Goal: Transaction & Acquisition: Subscribe to service/newsletter

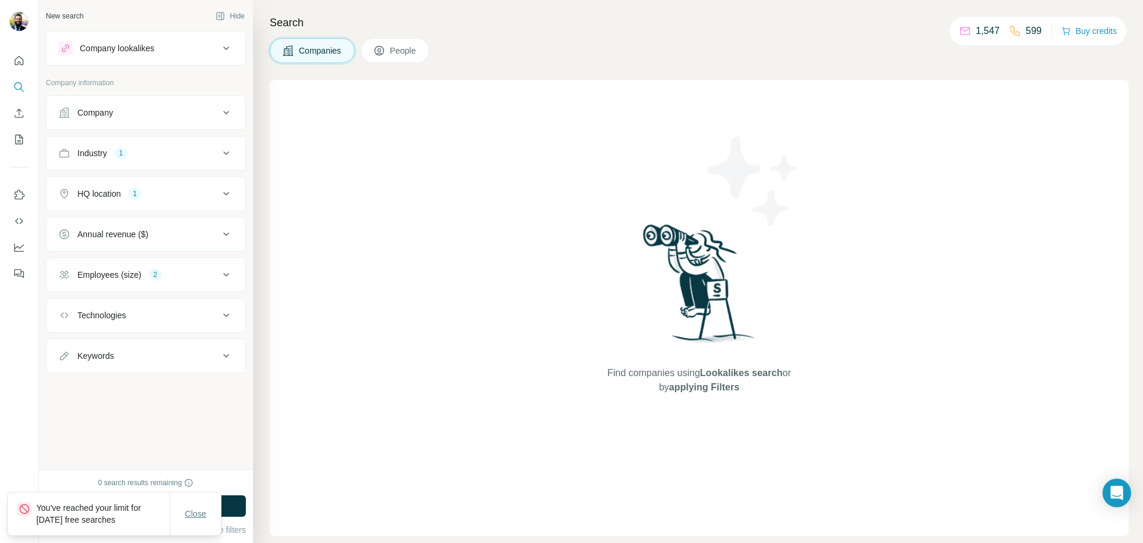
click at [187, 509] on span "Close" at bounding box center [195, 513] width 21 height 12
click at [192, 480] on div "0 search results remaining Run search Clear Save search Share filters" at bounding box center [146, 505] width 214 height 73
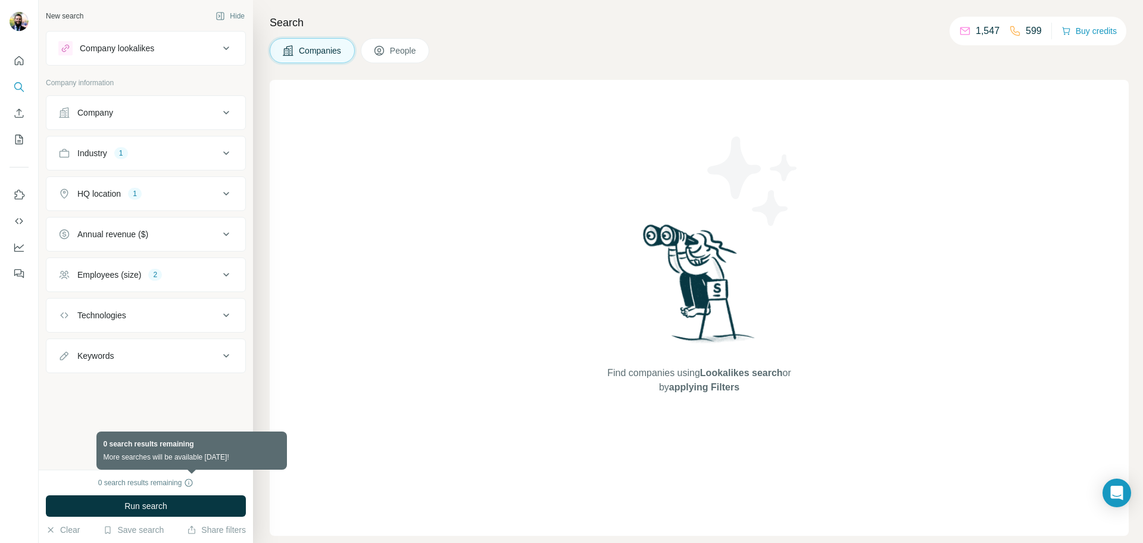
click at [188, 483] on icon at bounding box center [189, 482] width 8 height 8
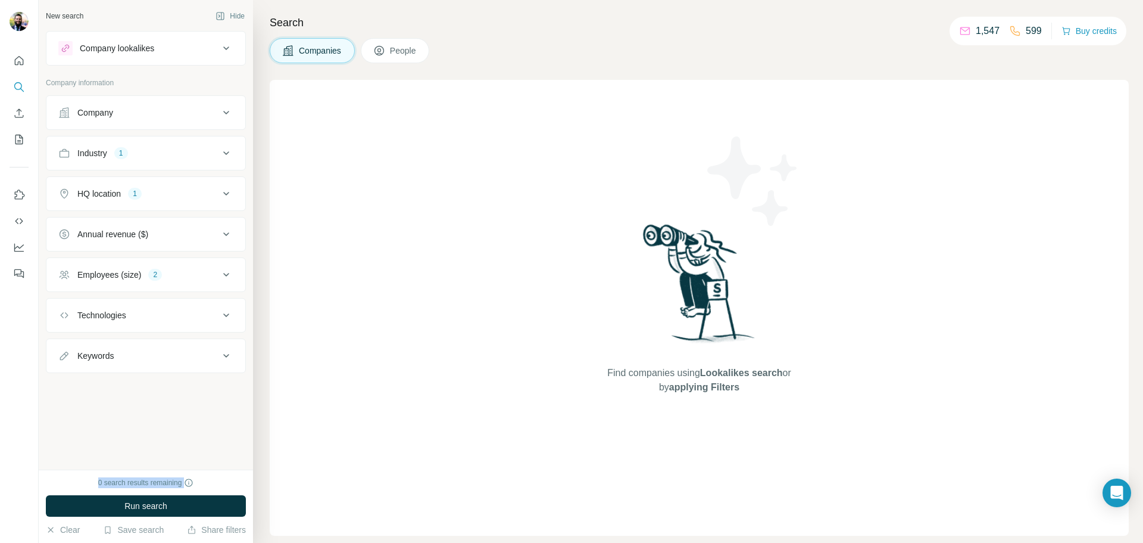
drag, startPoint x: 192, startPoint y: 478, endPoint x: 83, endPoint y: 479, distance: 109.6
click at [83, 479] on div "0 search results remaining" at bounding box center [146, 482] width 200 height 11
click at [181, 153] on div "Industry 1" at bounding box center [138, 153] width 161 height 12
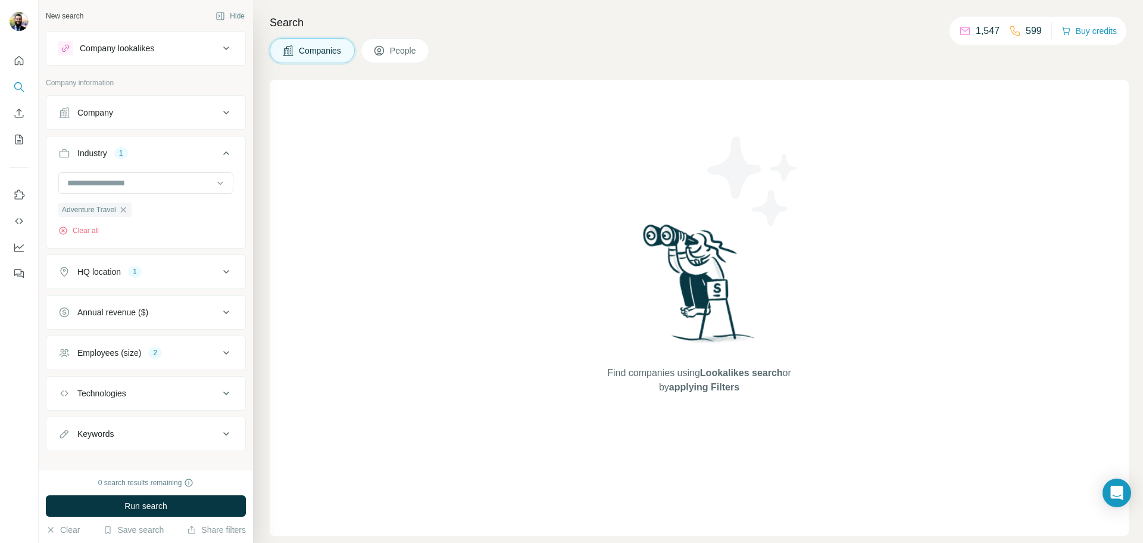
click at [183, 149] on div "Industry 1" at bounding box center [138, 153] width 161 height 12
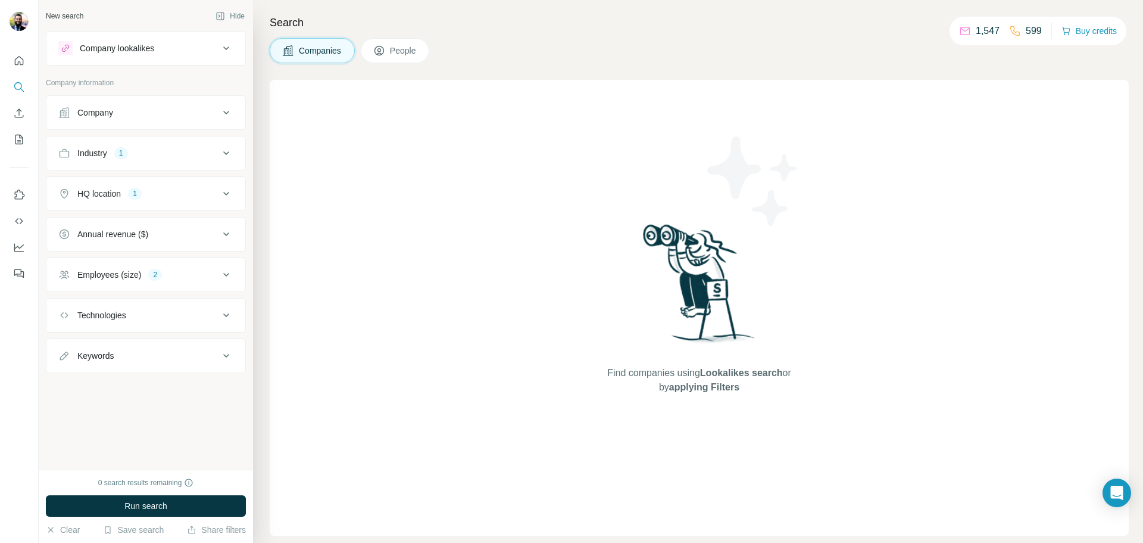
click at [157, 205] on button "HQ location 1" at bounding box center [145, 193] width 199 height 29
click at [152, 195] on div "HQ location 1" at bounding box center [138, 194] width 161 height 12
drag, startPoint x: 161, startPoint y: 485, endPoint x: 144, endPoint y: 485, distance: 17.3
click at [144, 485] on div "0 search results remaining" at bounding box center [146, 482] width 96 height 11
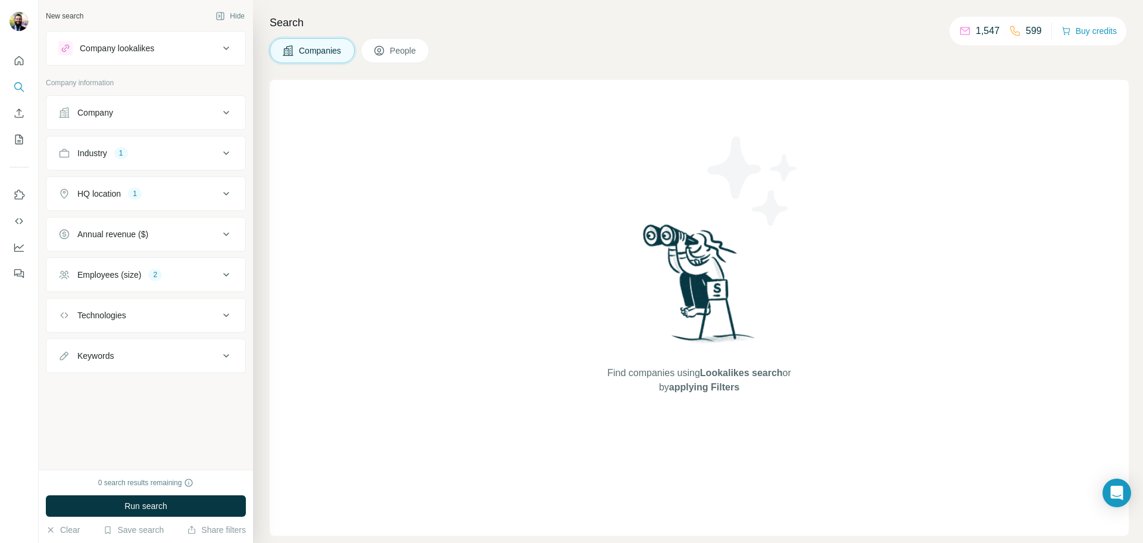
click at [96, 276] on div "Employees (size)" at bounding box center [109, 275] width 64 height 12
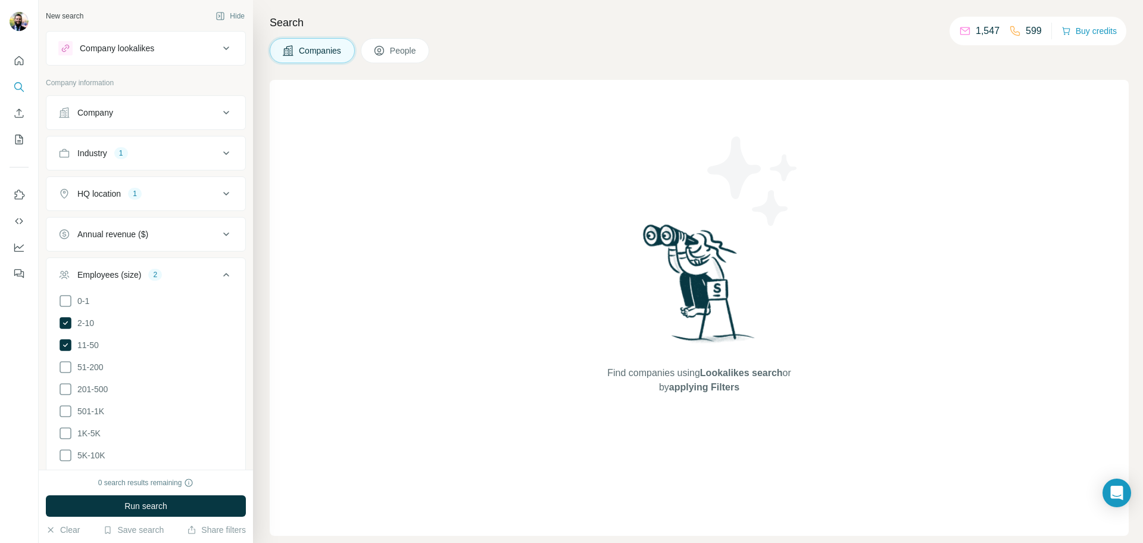
click at [95, 276] on div "Employees (size)" at bounding box center [109, 275] width 64 height 12
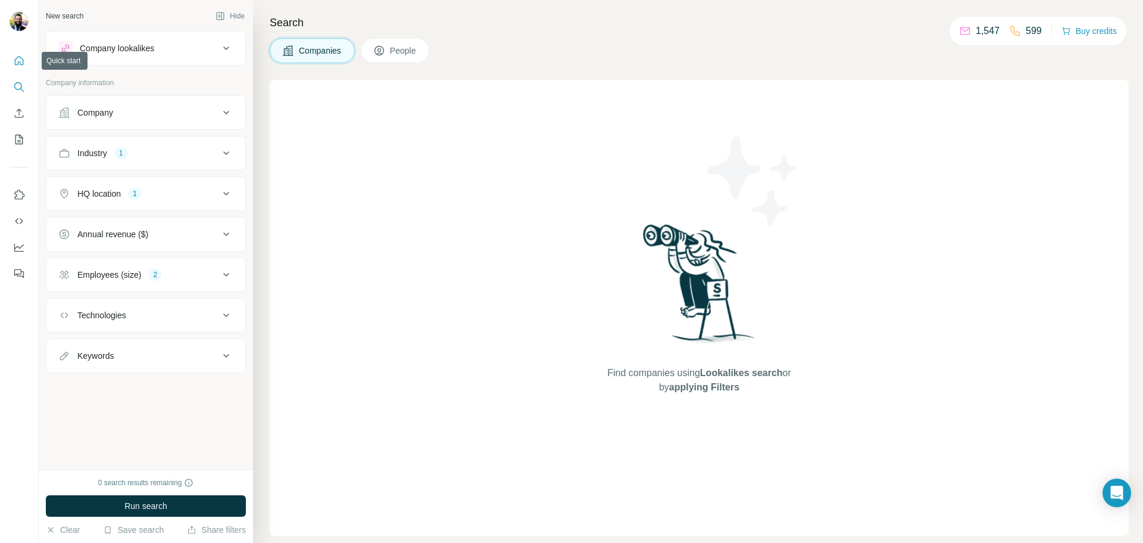
click at [18, 59] on icon "Quick start" at bounding box center [19, 61] width 12 height 12
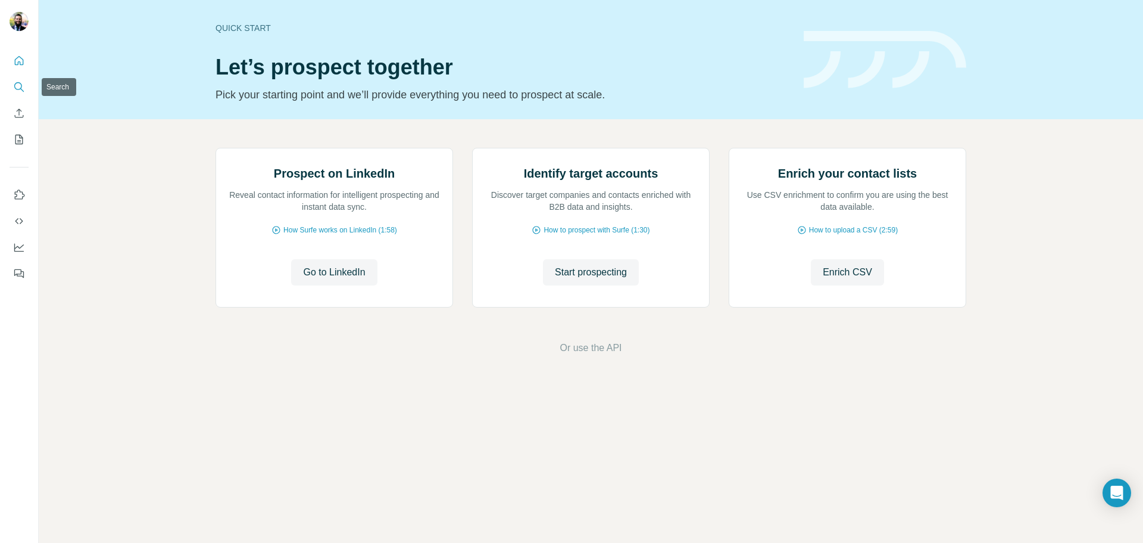
click at [12, 92] on button "Search" at bounding box center [19, 86] width 19 height 21
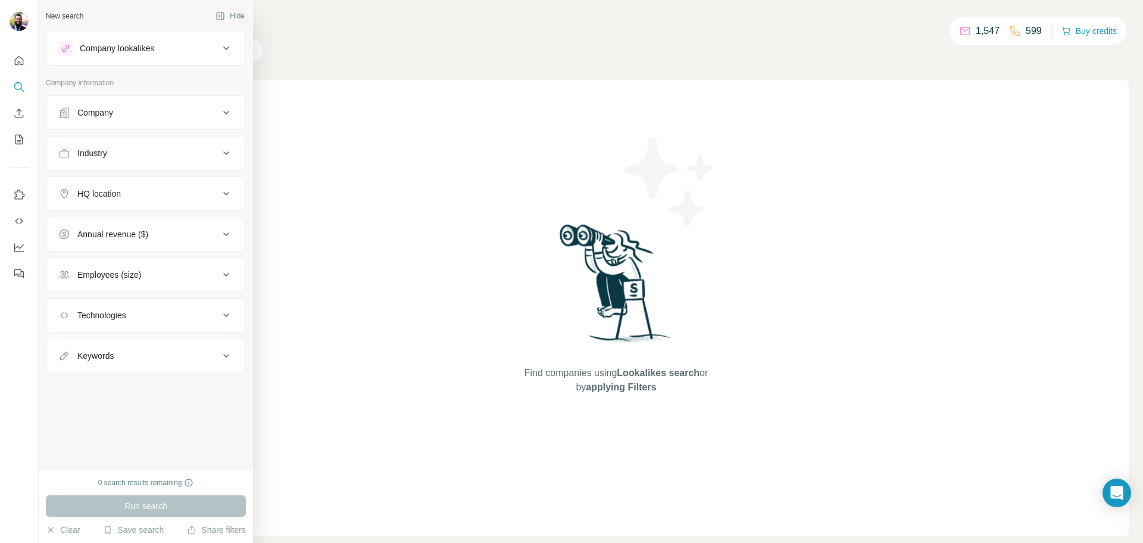
click at [141, 114] on div "Company" at bounding box center [138, 113] width 161 height 12
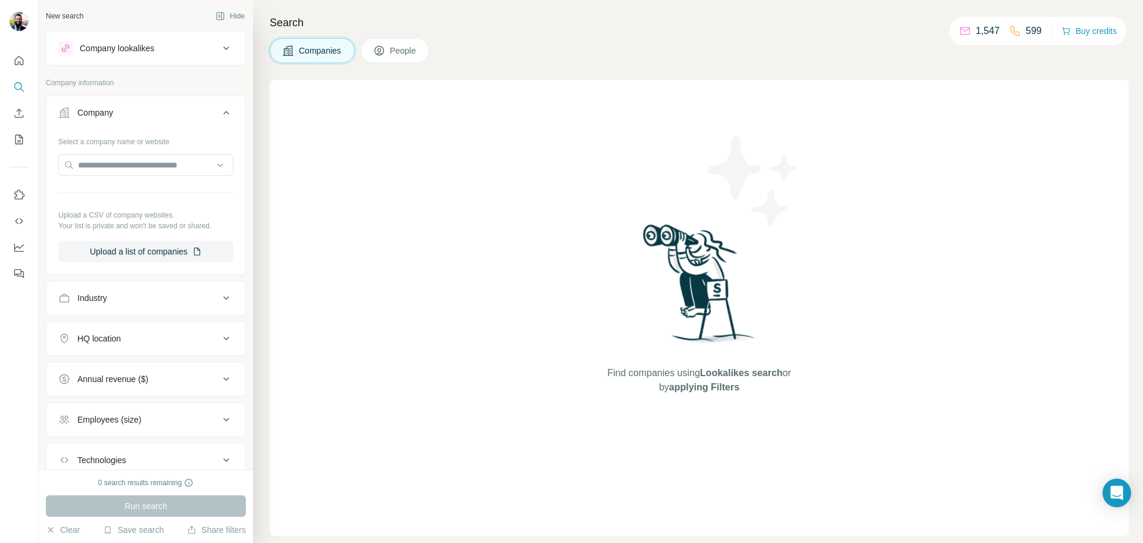
click at [141, 114] on div "Company" at bounding box center [138, 113] width 161 height 12
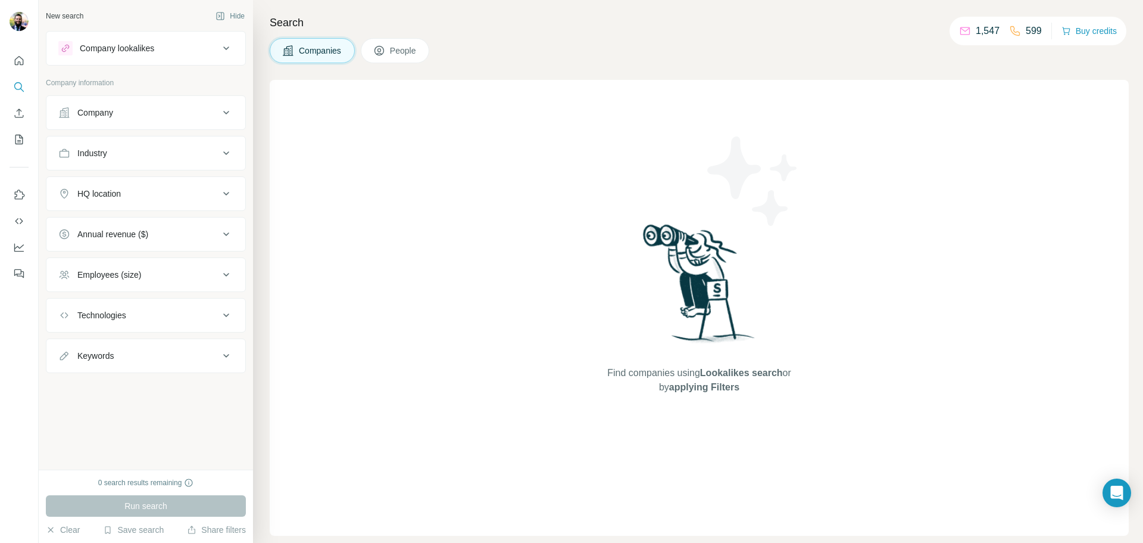
click at [130, 157] on div "Industry" at bounding box center [138, 153] width 161 height 12
click at [190, 116] on div "Company" at bounding box center [138, 113] width 161 height 12
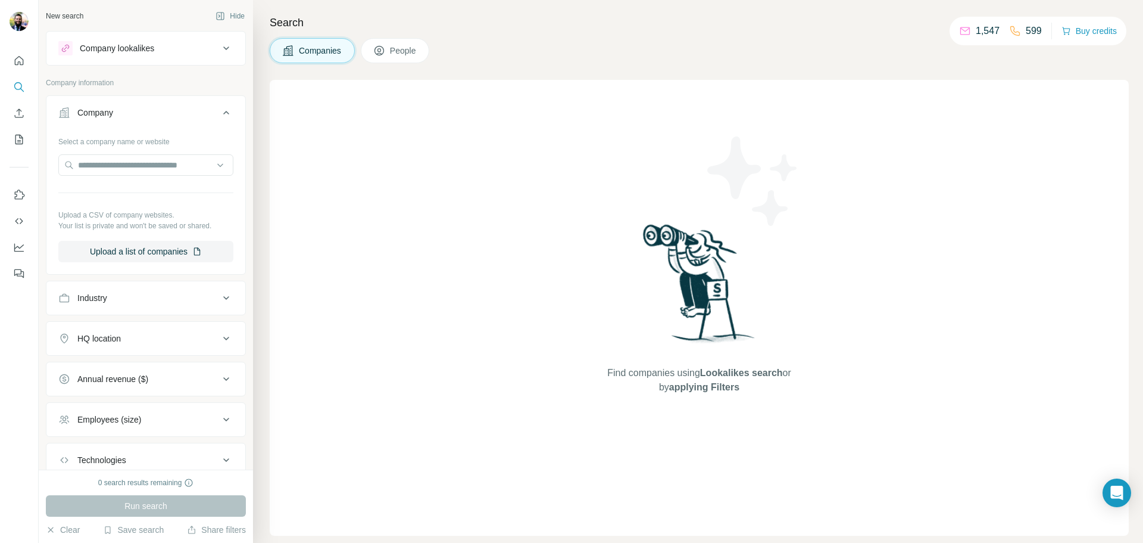
click at [189, 116] on div "Company" at bounding box center [138, 113] width 161 height 12
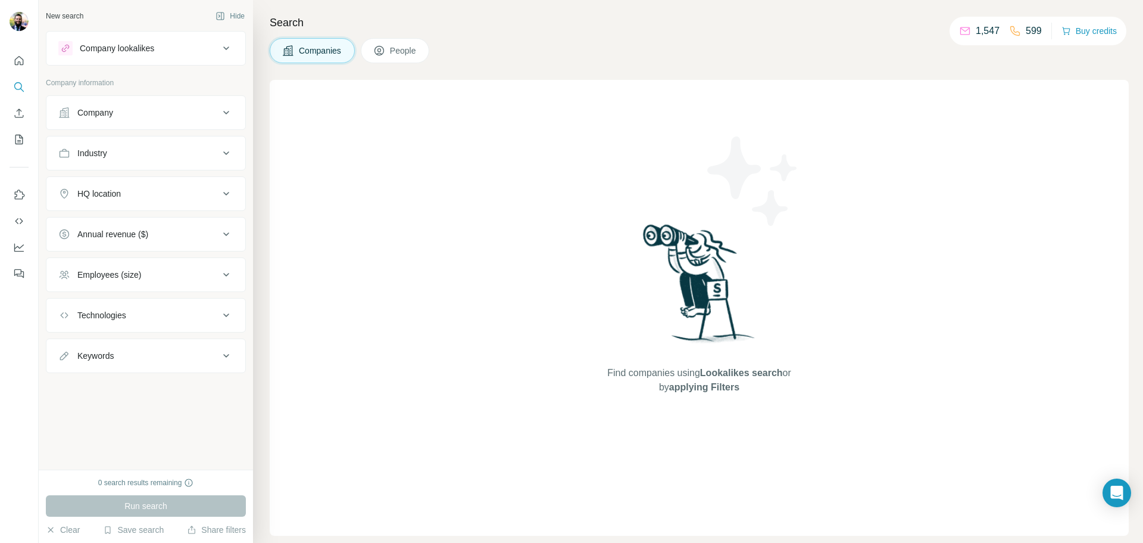
click at [180, 116] on div "Company" at bounding box center [138, 113] width 161 height 12
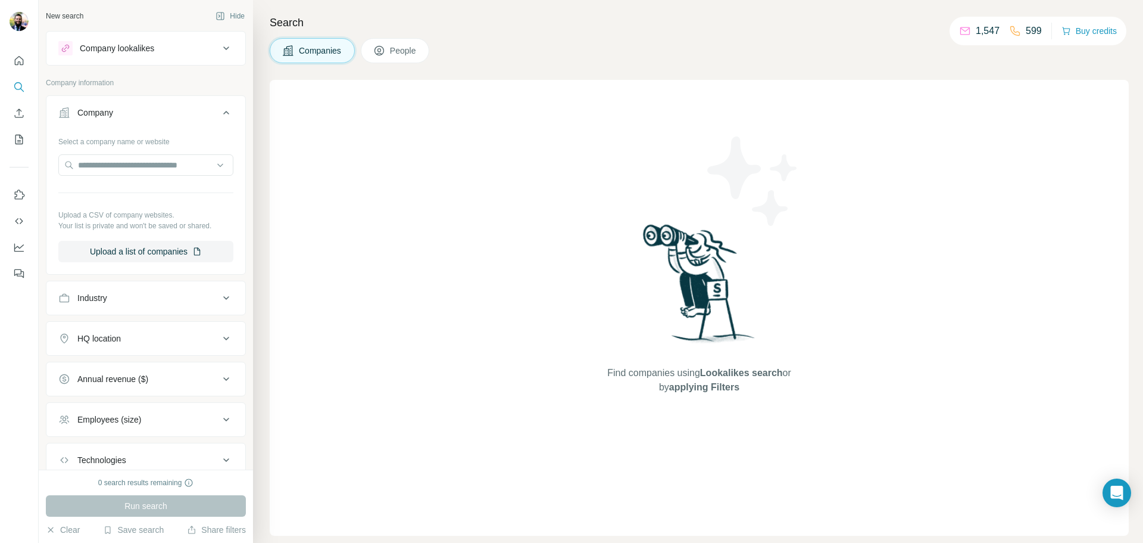
click at [178, 114] on div "Company" at bounding box center [138, 113] width 161 height 12
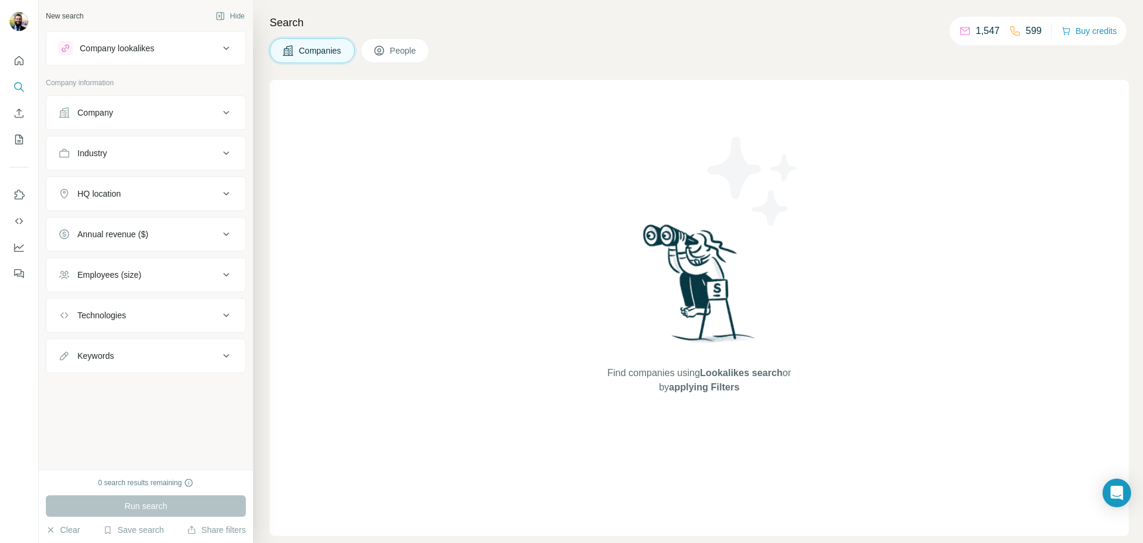
click at [19, 66] on icon "Quick start" at bounding box center [19, 61] width 12 height 12
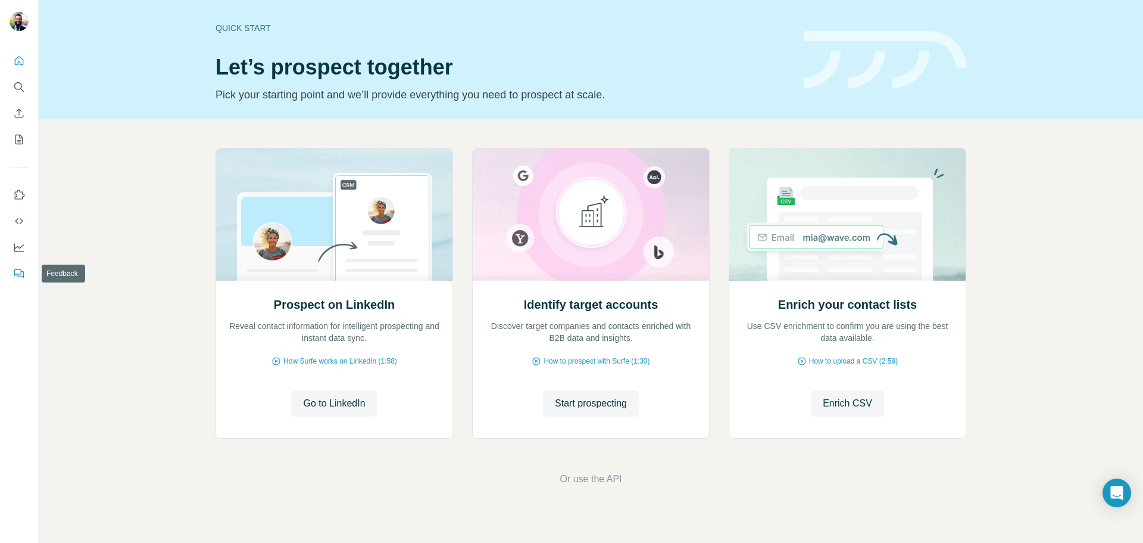
click at [18, 273] on icon "Feedback" at bounding box center [19, 273] width 12 height 12
click at [20, 196] on icon "Use Surfe on LinkedIn" at bounding box center [19, 195] width 12 height 12
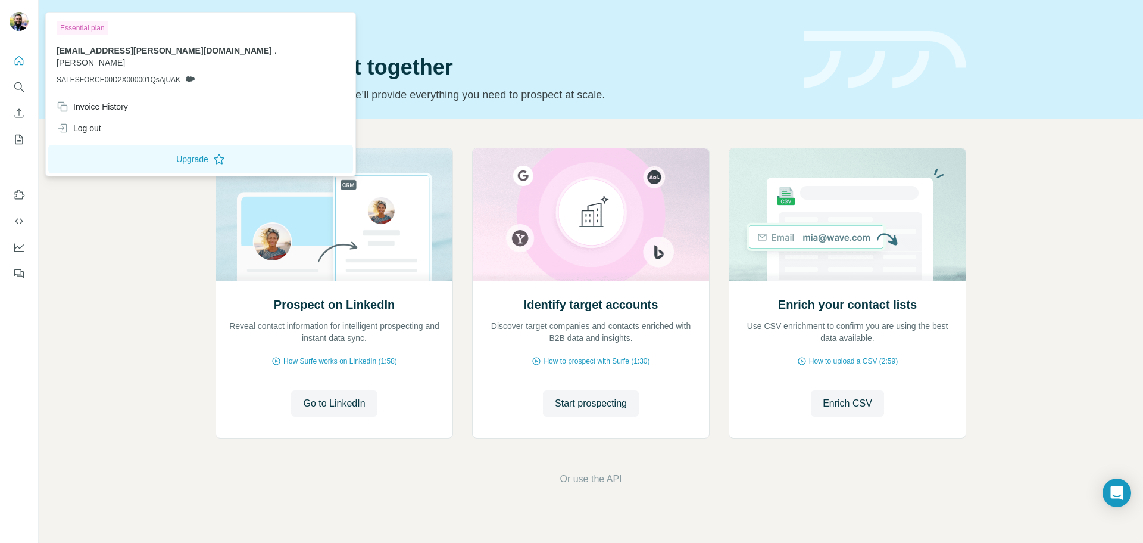
click at [15, 24] on img at bounding box center [19, 21] width 19 height 19
click at [68, 32] on div "Essential plan" at bounding box center [83, 28] width 52 height 14
click at [71, 23] on div "Essential plan" at bounding box center [83, 28] width 52 height 14
click at [139, 154] on button "Upgrade" at bounding box center [200, 159] width 305 height 29
click at [11, 17] on img at bounding box center [19, 21] width 19 height 19
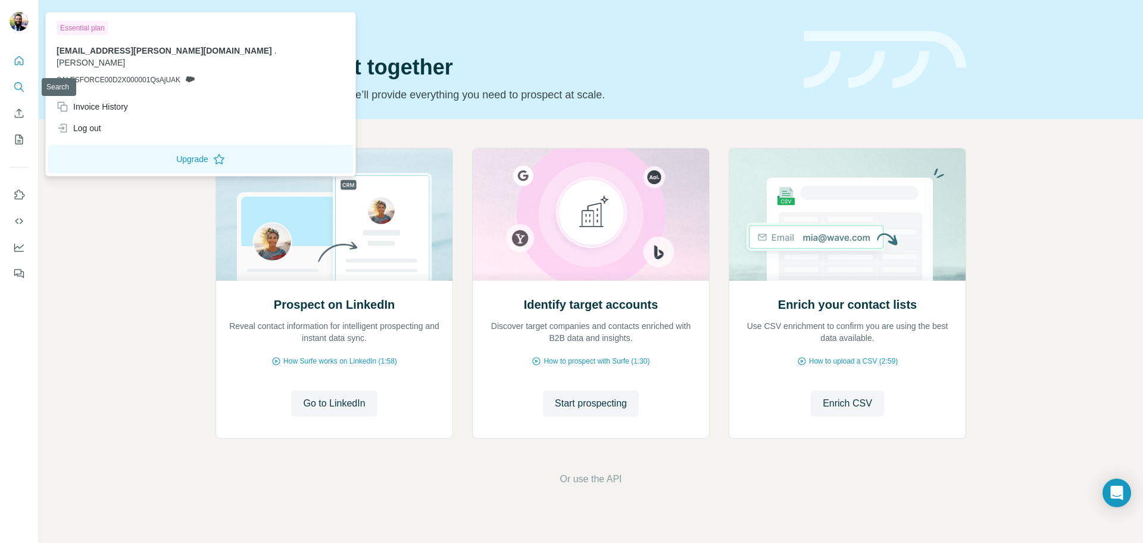
click at [19, 89] on icon "Search" at bounding box center [18, 86] width 8 height 8
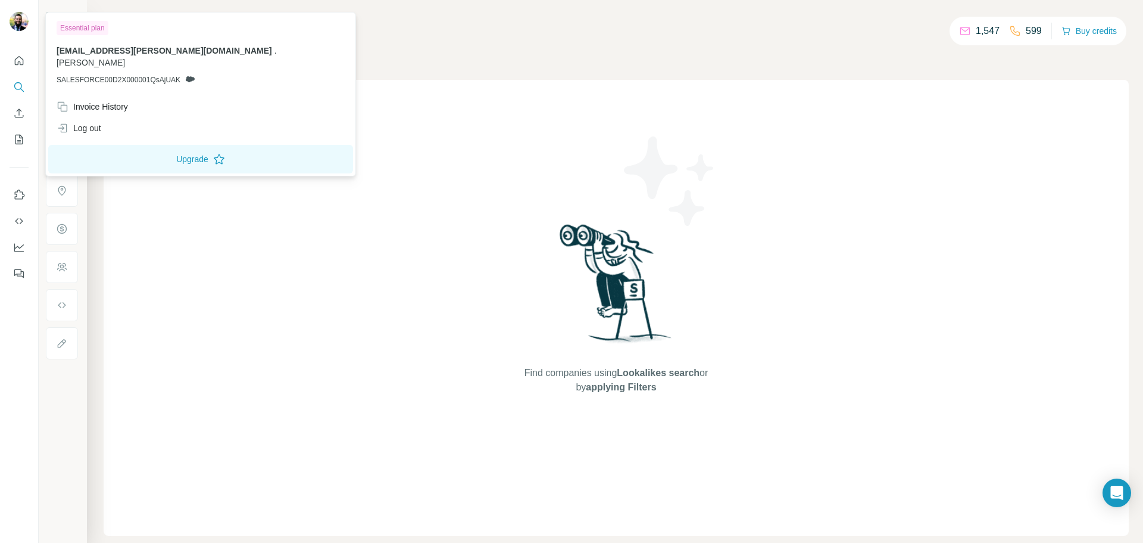
click at [11, 17] on img at bounding box center [19, 21] width 19 height 19
click at [73, 31] on div "Essential plan" at bounding box center [83, 28] width 52 height 14
click at [80, 27] on div "Essential plan" at bounding box center [83, 28] width 52 height 14
click at [116, 155] on button "Upgrade" at bounding box center [200, 159] width 305 height 29
